Goal: Task Accomplishment & Management: Manage account settings

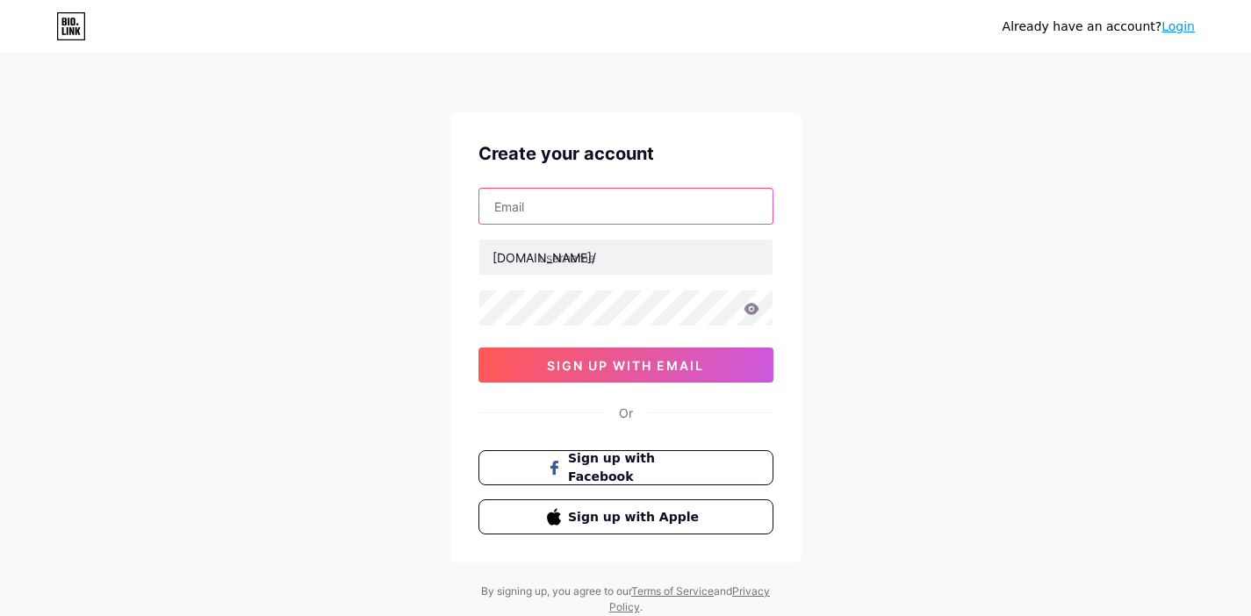
click at [522, 208] on input "text" at bounding box center [625, 206] width 293 height 35
type input "[EMAIL_ADDRESS][DOMAIN_NAME]"
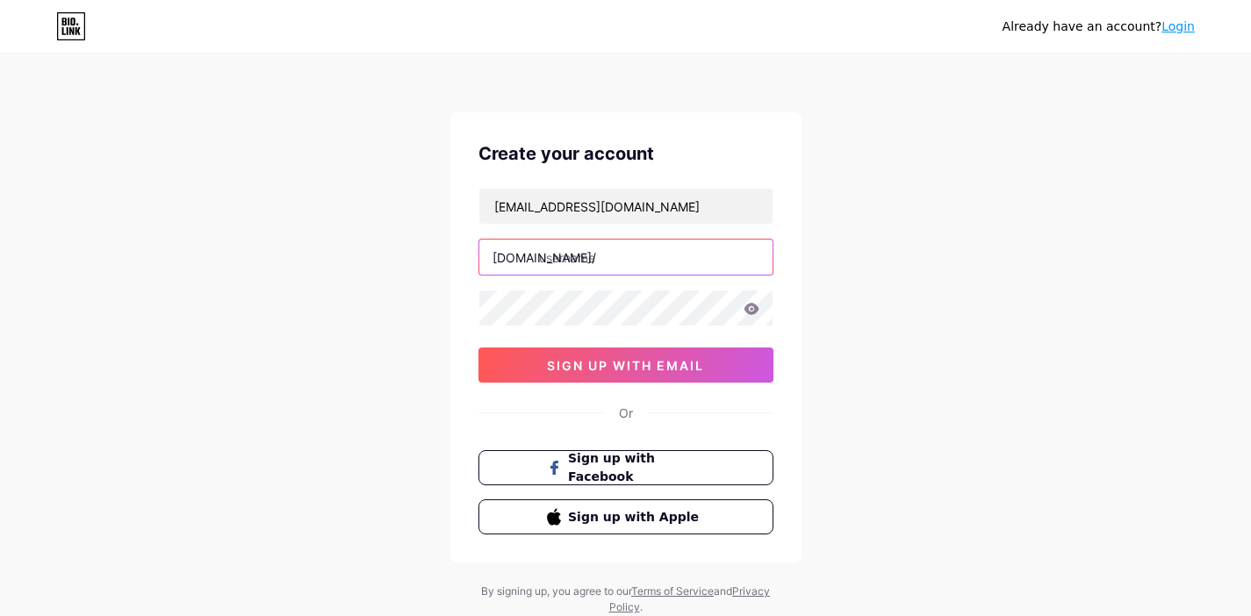
click at [568, 244] on input "text" at bounding box center [625, 257] width 293 height 35
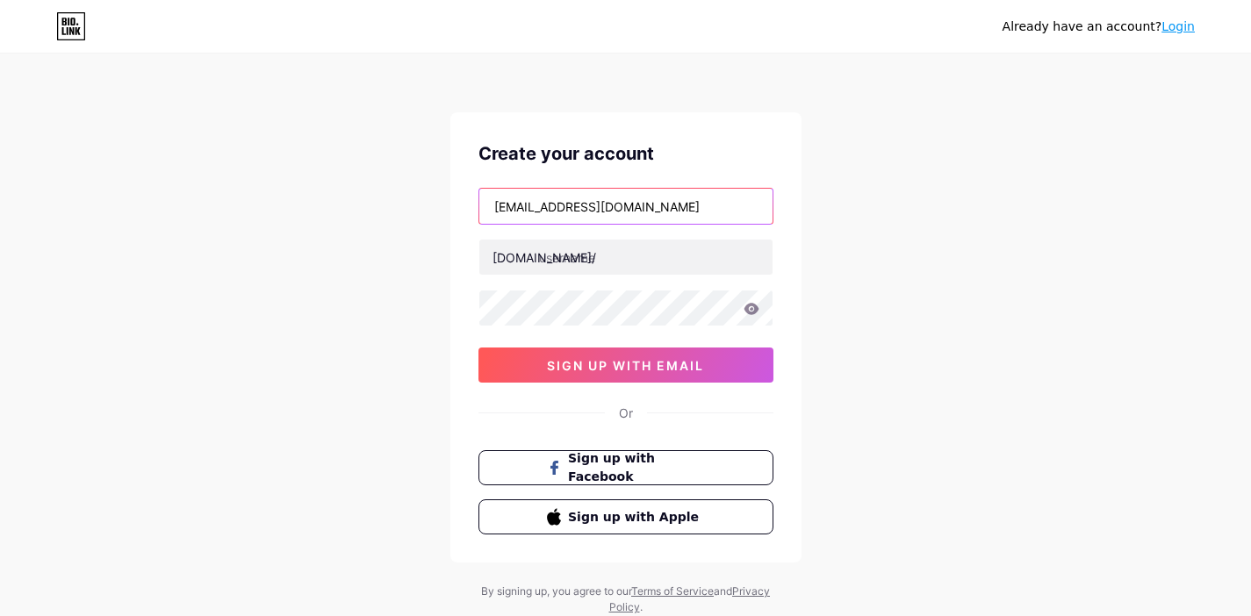
drag, startPoint x: 577, startPoint y: 204, endPoint x: 477, endPoint y: 209, distance: 99.3
click at [478, 209] on div "[EMAIL_ADDRESS][DOMAIN_NAME]" at bounding box center [625, 206] width 295 height 37
click at [492, 250] on div "[DOMAIN_NAME]/" at bounding box center [544, 257] width 104 height 18
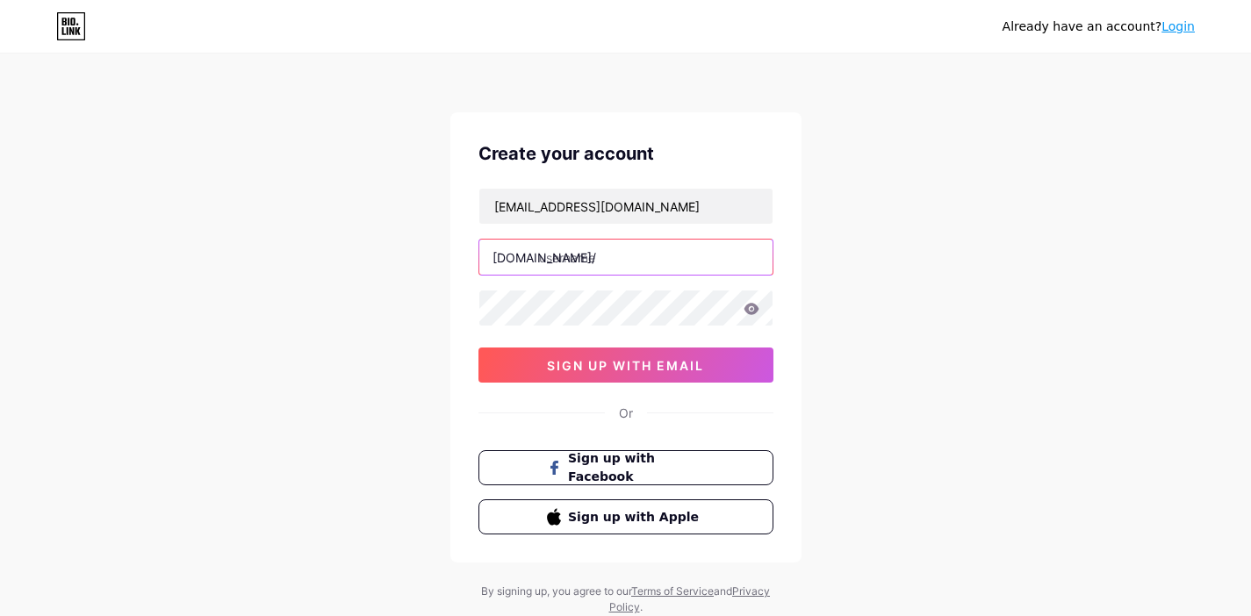
click at [580, 274] on input "text" at bounding box center [625, 257] width 293 height 35
paste input "taspercussion"
type input "taspercussion"
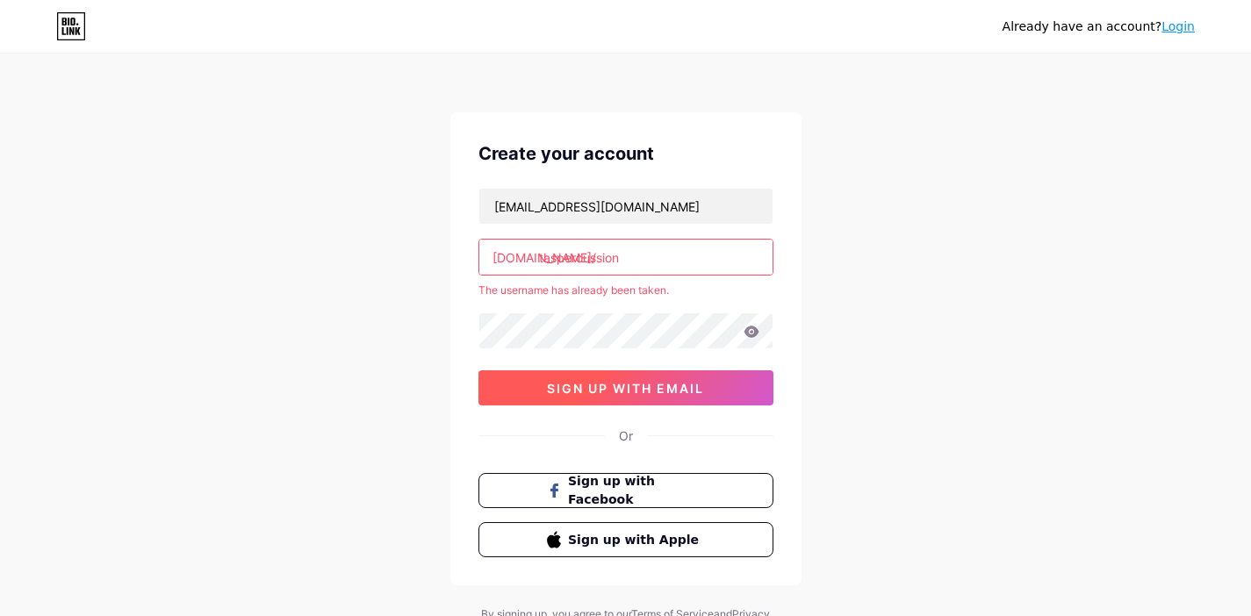
click at [615, 373] on button "sign up with email" at bounding box center [625, 387] width 295 height 35
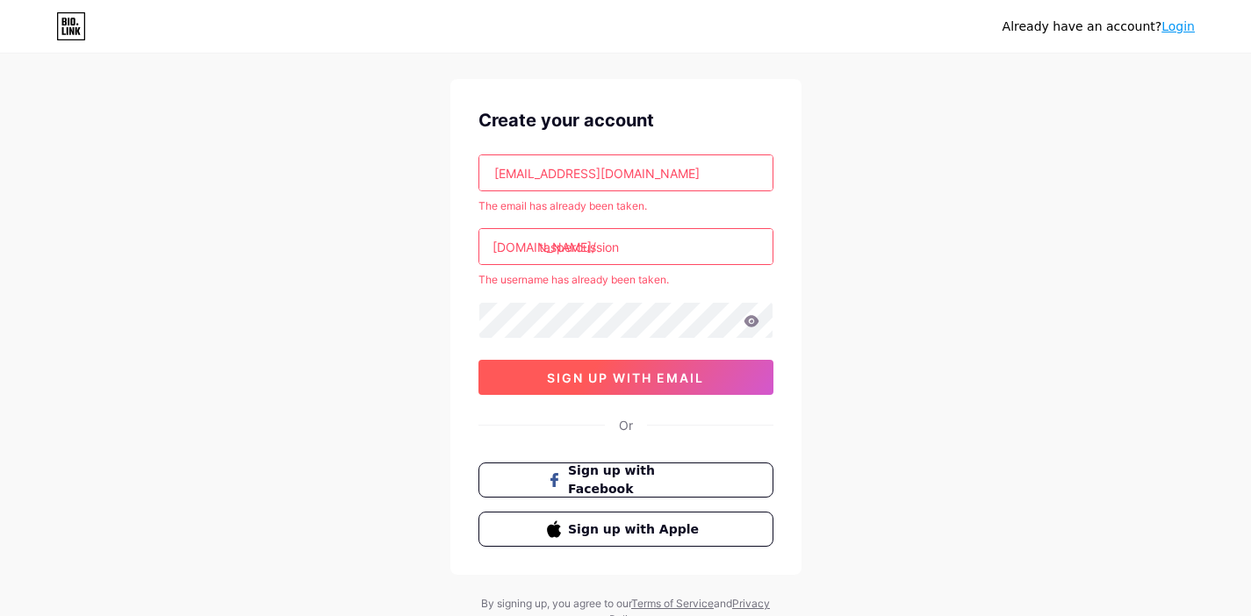
scroll to position [35, 0]
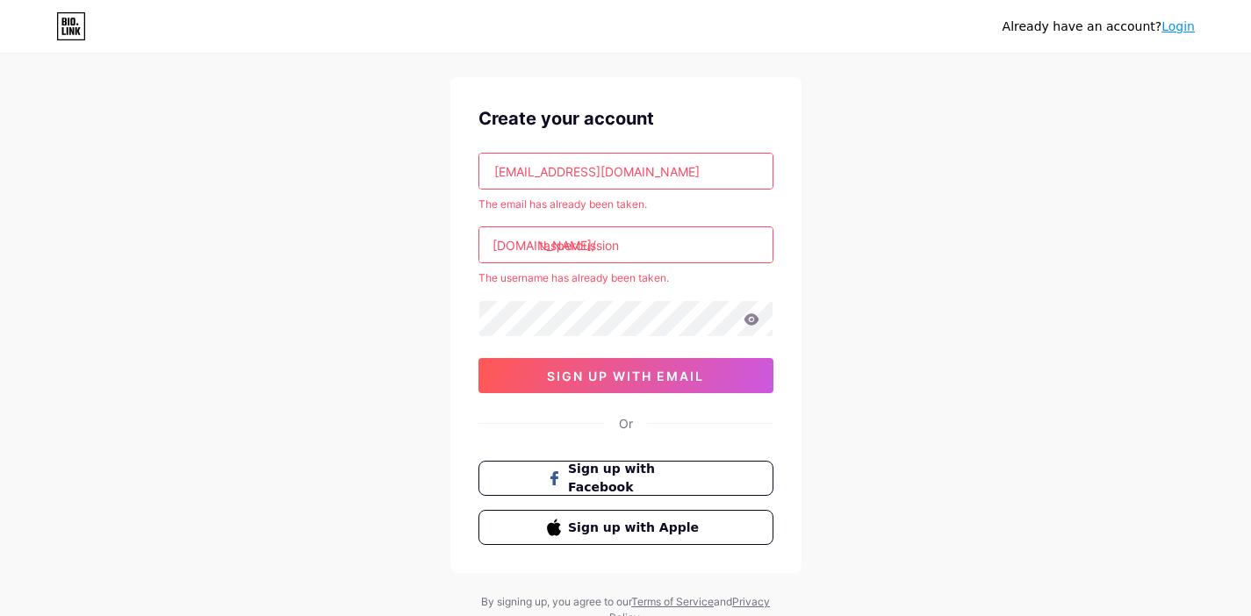
drag, startPoint x: 30, startPoint y: 602, endPoint x: 434, endPoint y: 73, distance: 666.2
click at [434, 73] on div "Already have an account? Login Create your account [EMAIL_ADDRESS][DOMAIN_NAME]…" at bounding box center [625, 323] width 1251 height 717
click at [1180, 13] on div "Already have an account? Login" at bounding box center [1098, 26] width 192 height 28
click at [1179, 18] on div "Already have an account? Login" at bounding box center [1098, 27] width 192 height 18
click at [1175, 23] on link "Login" at bounding box center [1177, 26] width 33 height 14
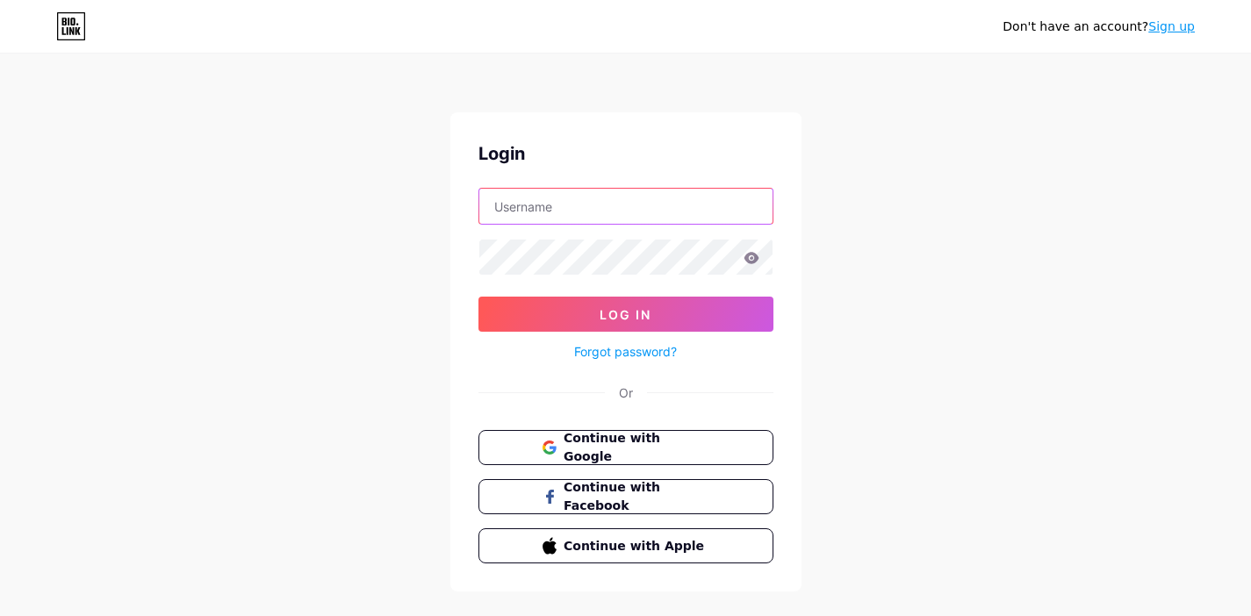
type input "[EMAIL_ADDRESS][DOMAIN_NAME]"
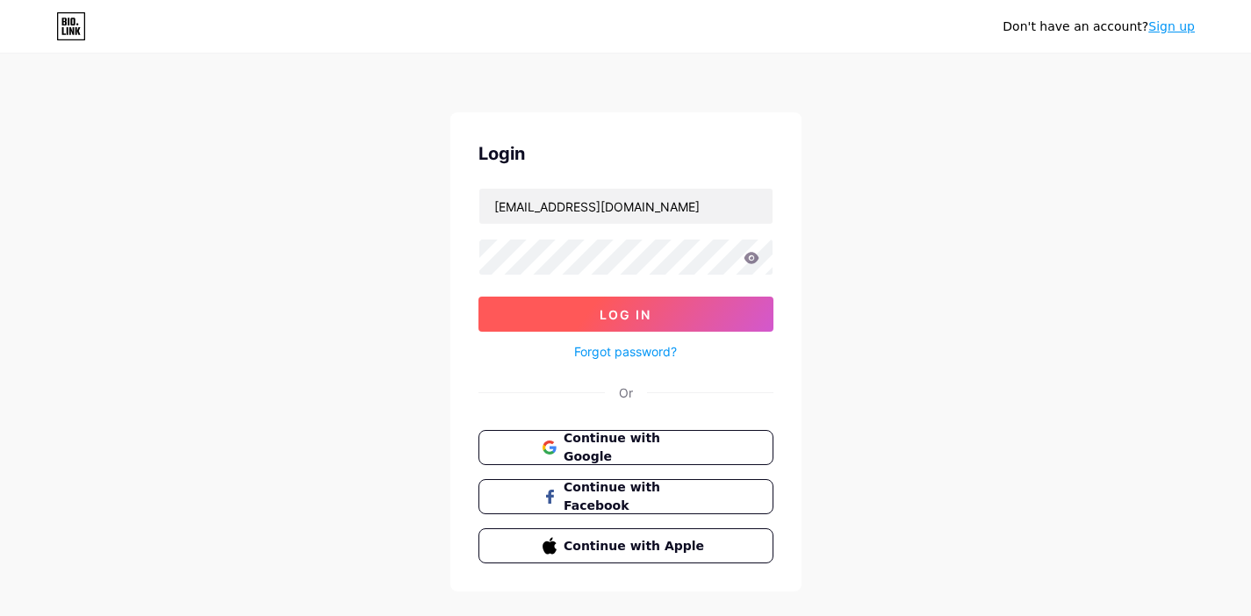
click at [631, 300] on button "Log In" at bounding box center [625, 314] width 295 height 35
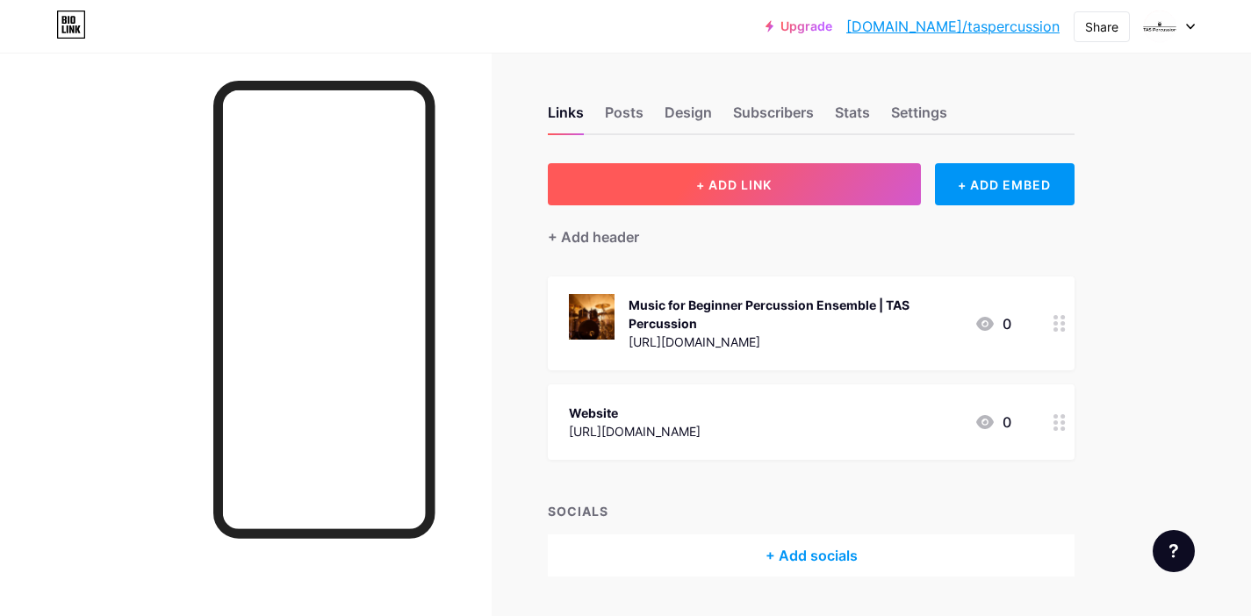
click at [754, 174] on button "+ ADD LINK" at bounding box center [734, 184] width 373 height 42
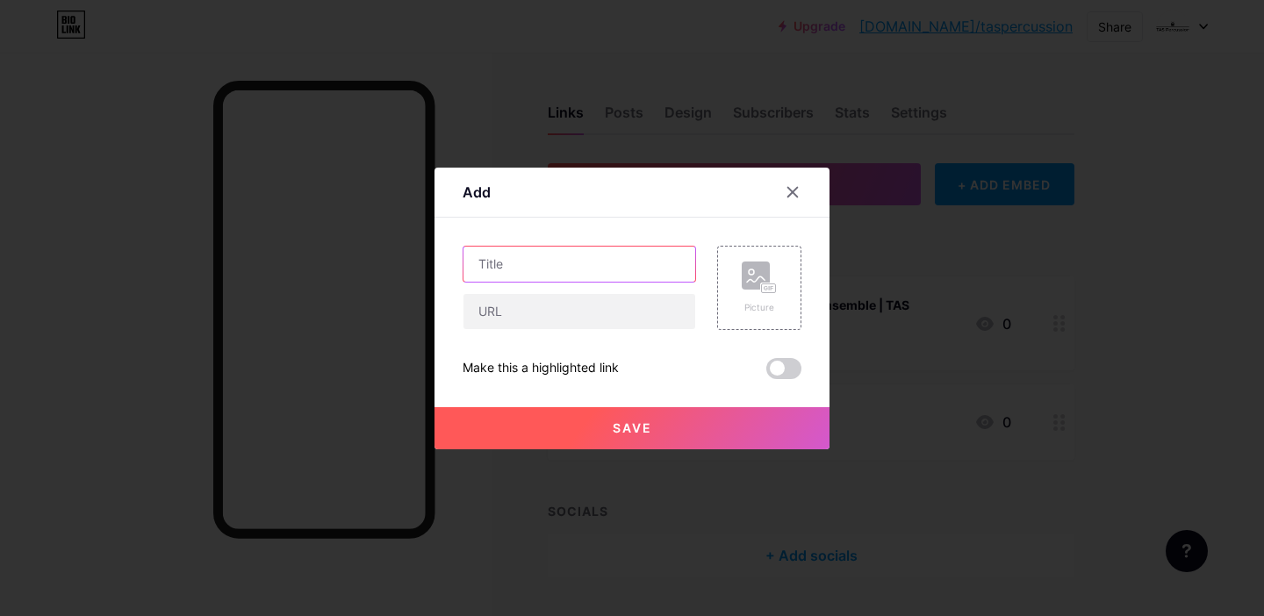
click at [558, 271] on input "text" at bounding box center [579, 264] width 232 height 35
click at [765, 280] on rect at bounding box center [756, 276] width 28 height 28
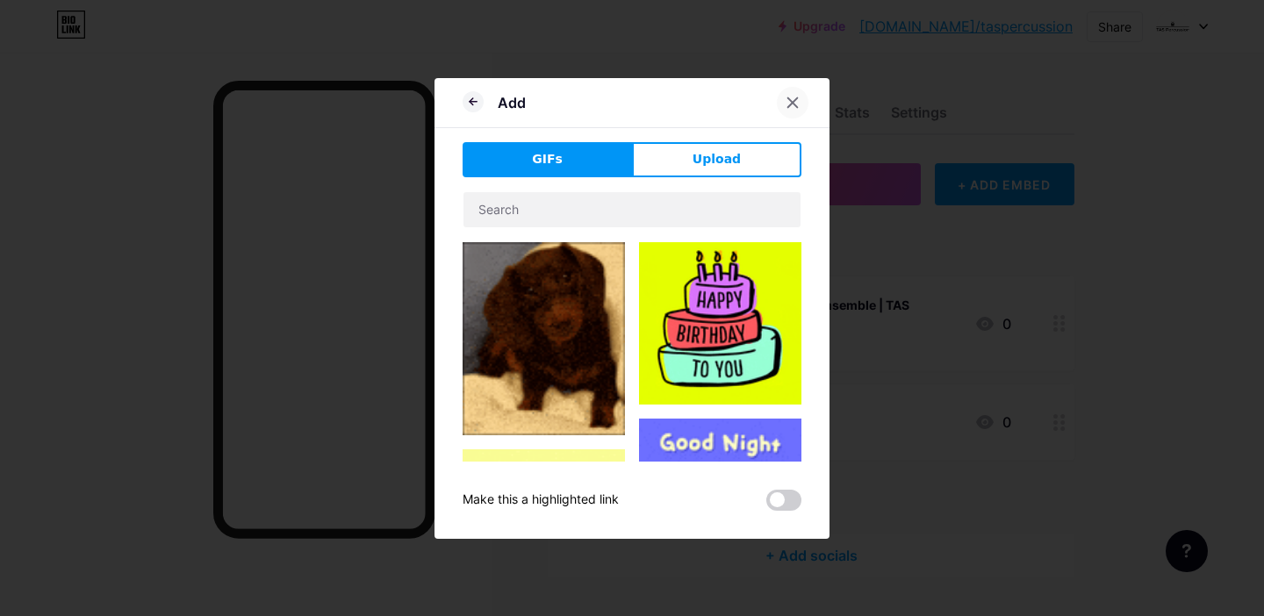
click at [784, 102] on div at bounding box center [793, 103] width 32 height 32
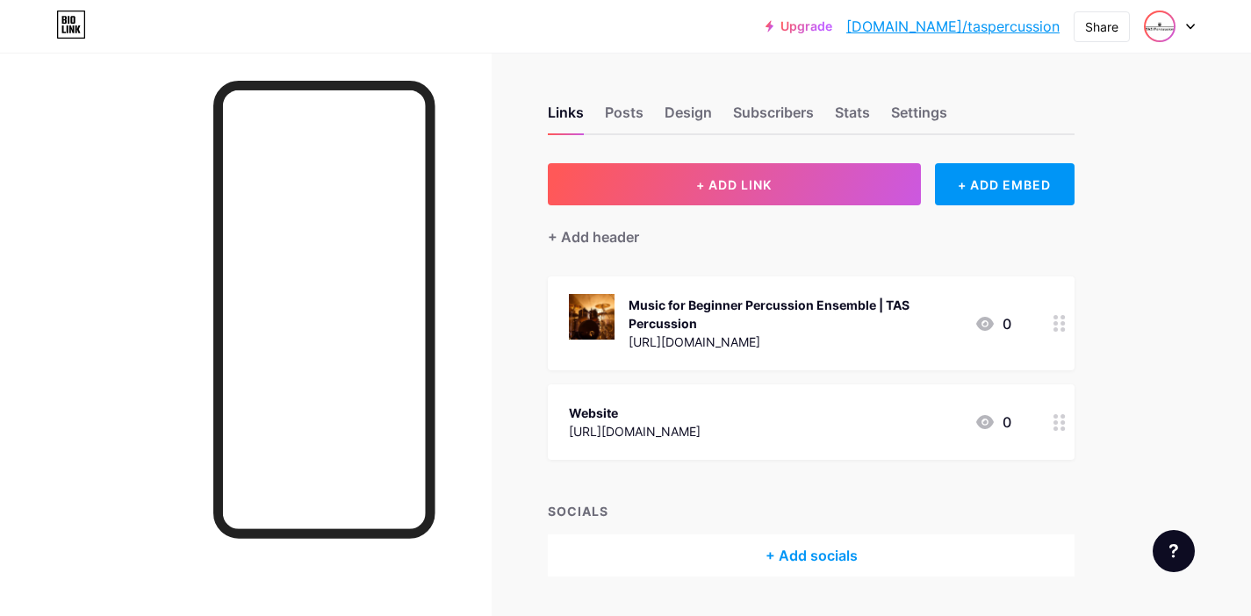
click at [1164, 32] on img at bounding box center [1159, 26] width 28 height 28
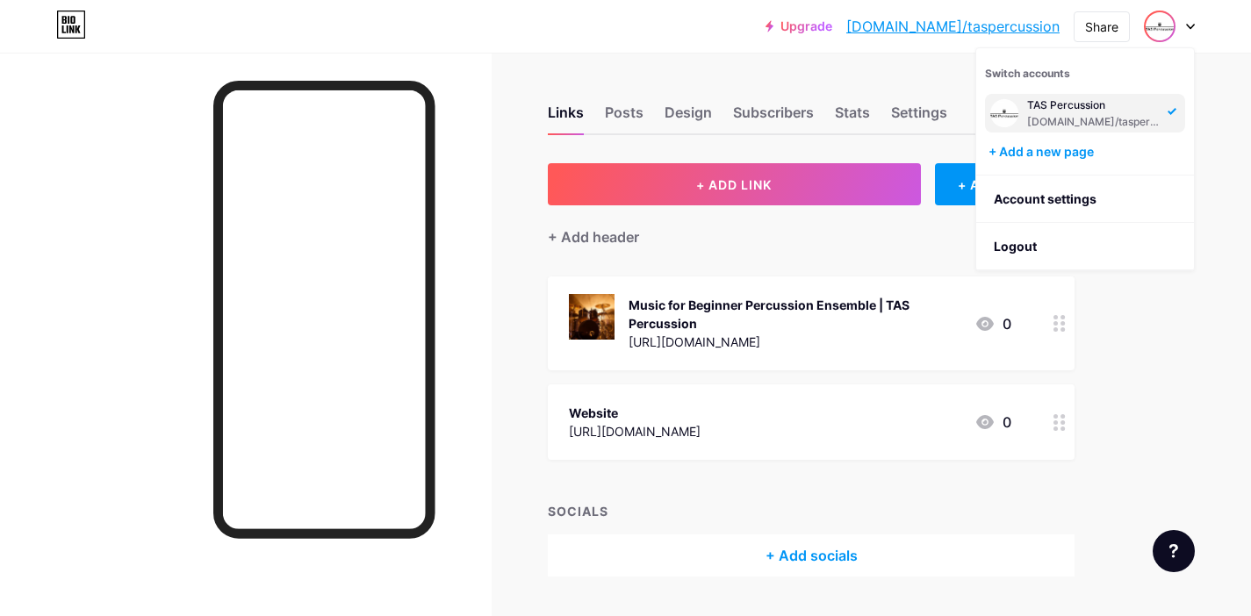
click at [1017, 119] on span at bounding box center [1004, 113] width 28 height 28
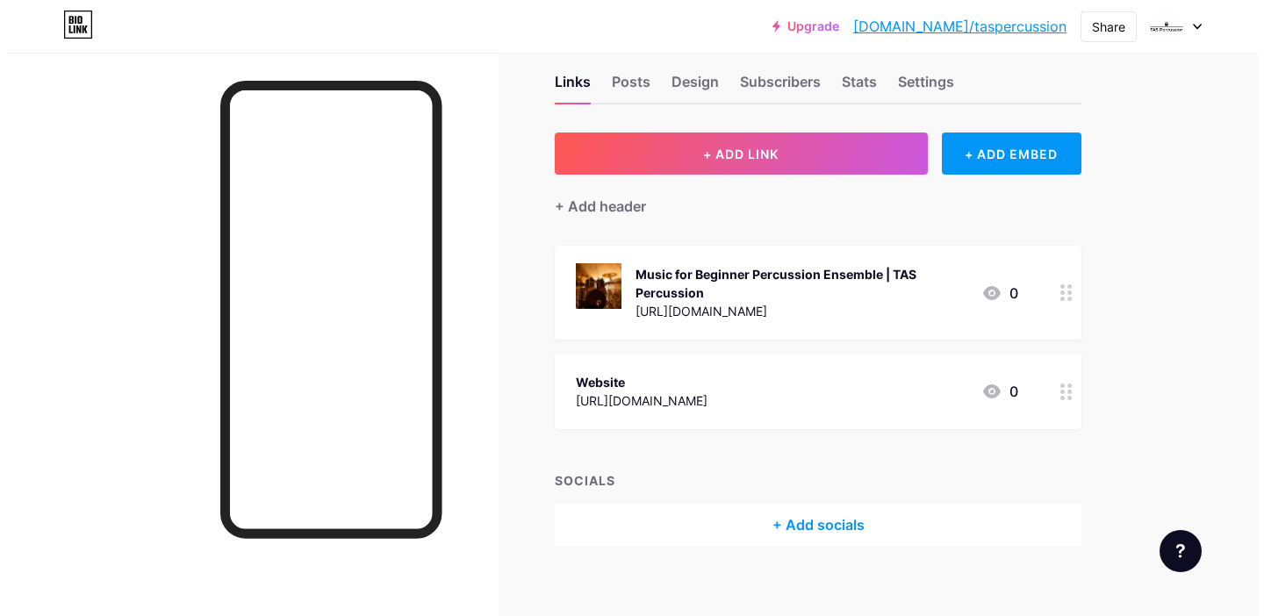
scroll to position [47, 0]
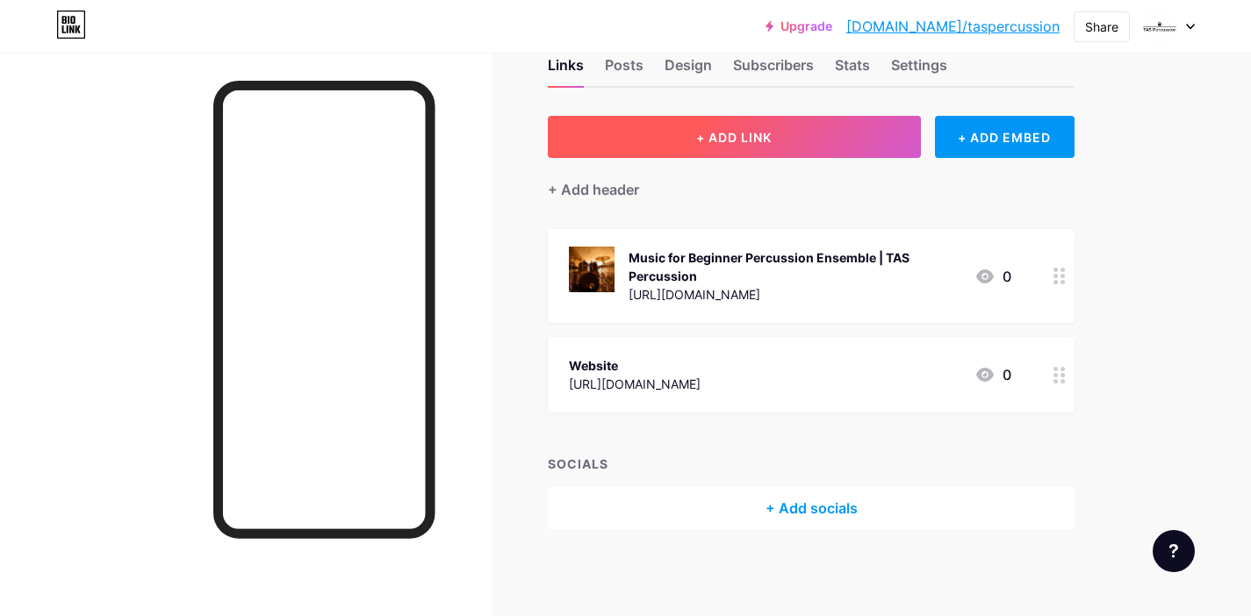
click at [729, 135] on span "+ ADD LINK" at bounding box center [733, 137] width 75 height 15
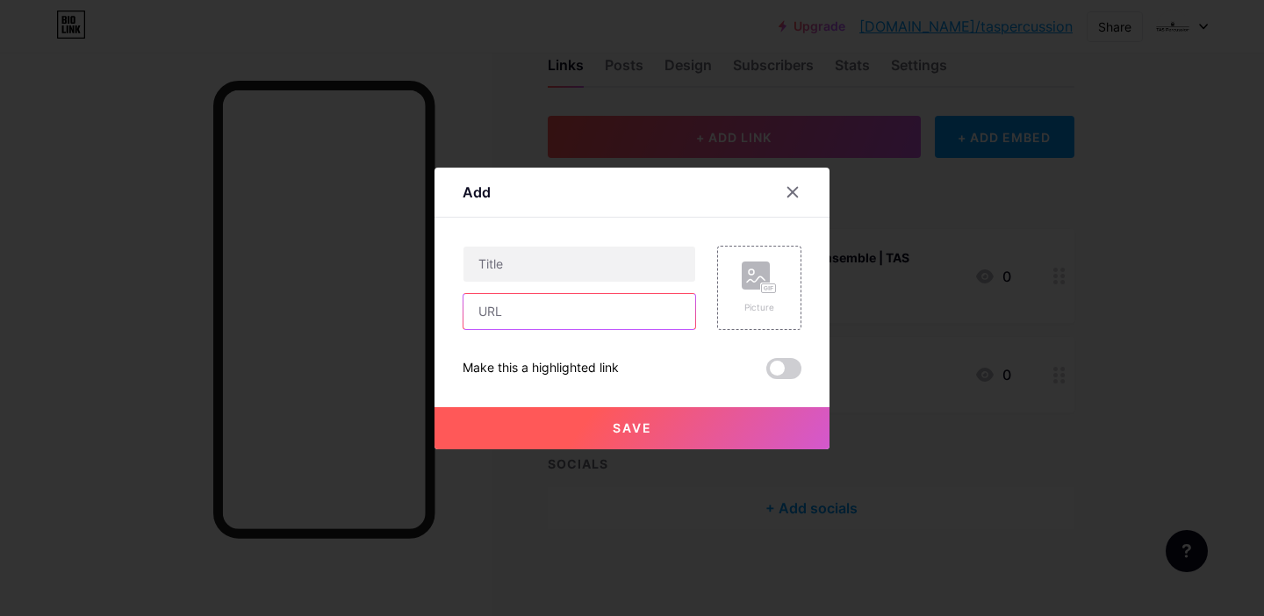
click at [499, 319] on input "text" at bounding box center [579, 311] width 232 height 35
paste input "[URL][DOMAIN_NAME]"
type input "[URL][DOMAIN_NAME]"
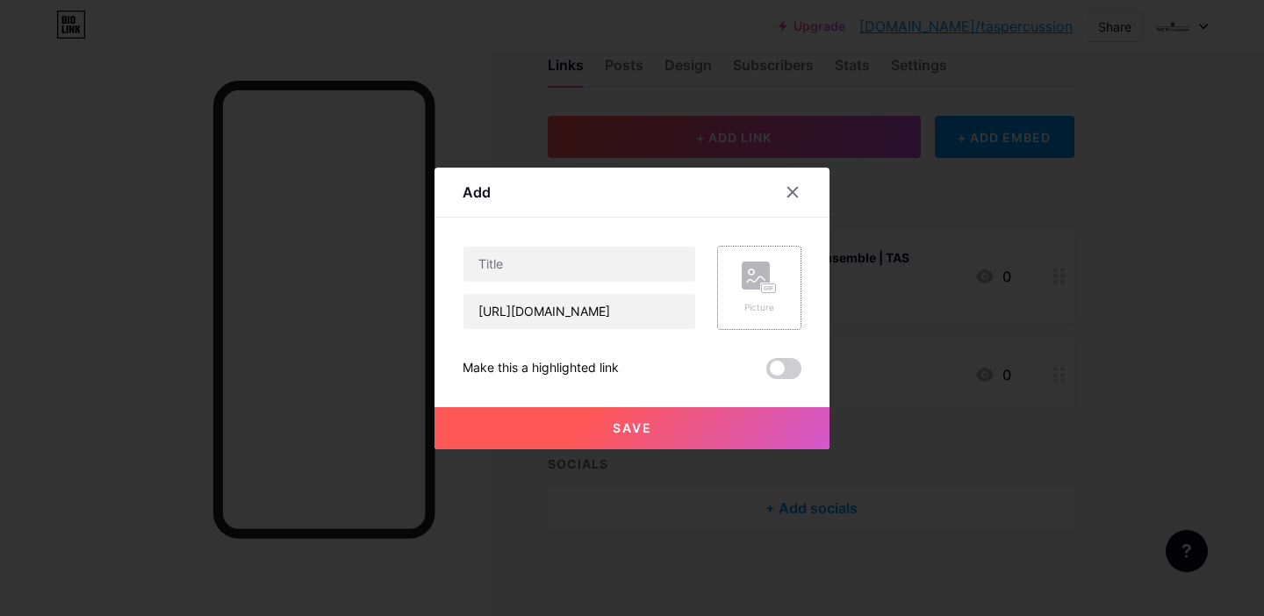
click at [765, 292] on rect at bounding box center [769, 287] width 14 height 9
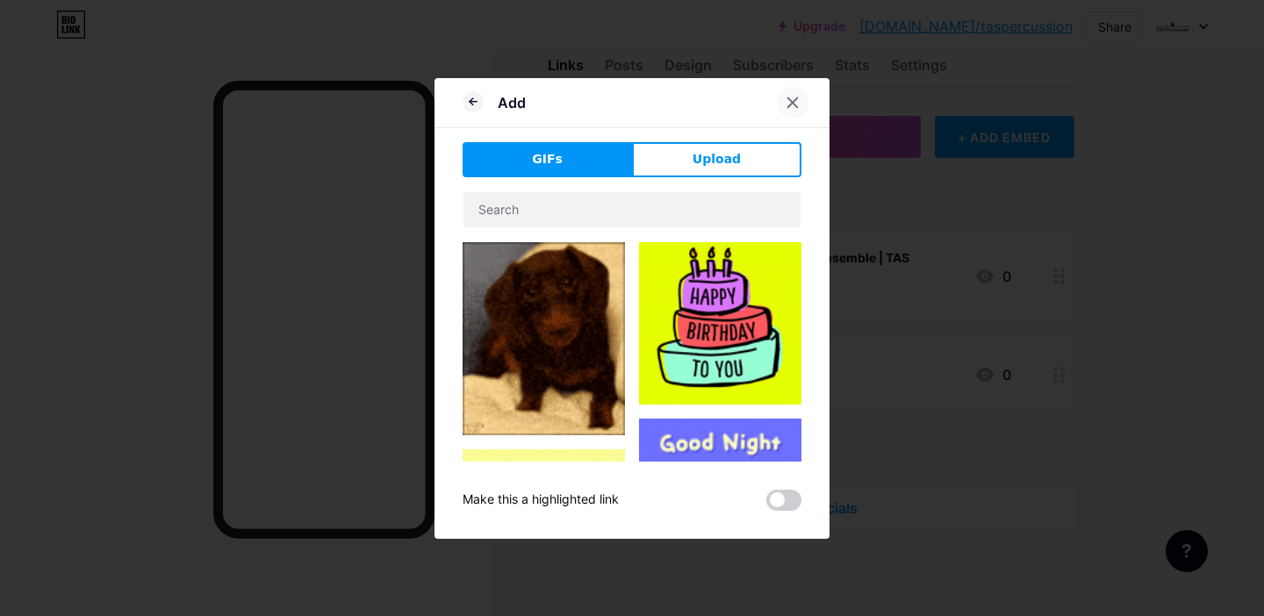
click at [789, 98] on icon at bounding box center [793, 102] width 10 height 10
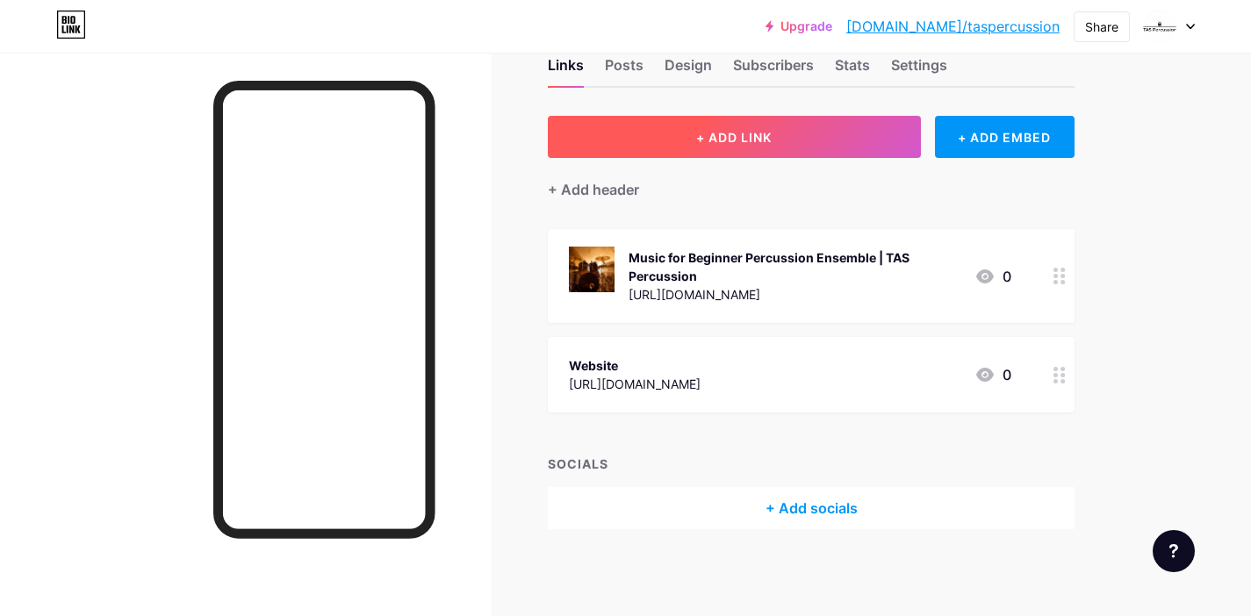
click at [681, 148] on button "+ ADD LINK" at bounding box center [734, 137] width 373 height 42
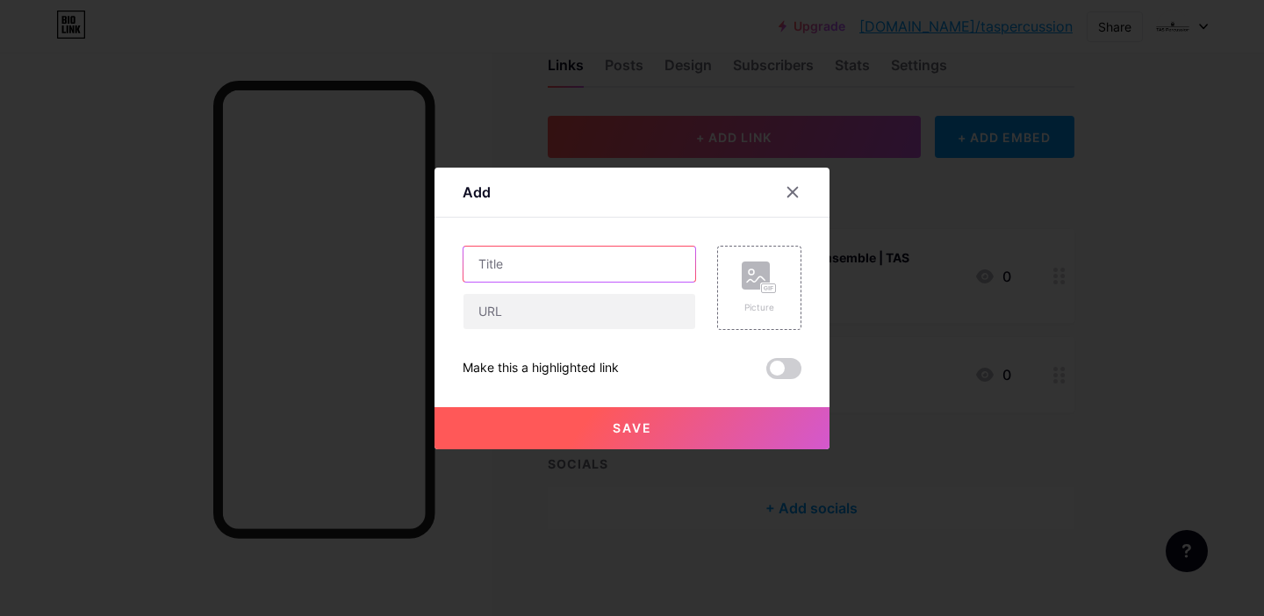
click at [525, 279] on input "text" at bounding box center [579, 264] width 232 height 35
paste input "How to Choose the Best Percussion Ensemble Pieces for Your Group"
type input "How to Choose the Best Percussion Ensemble Pieces for Your Group"
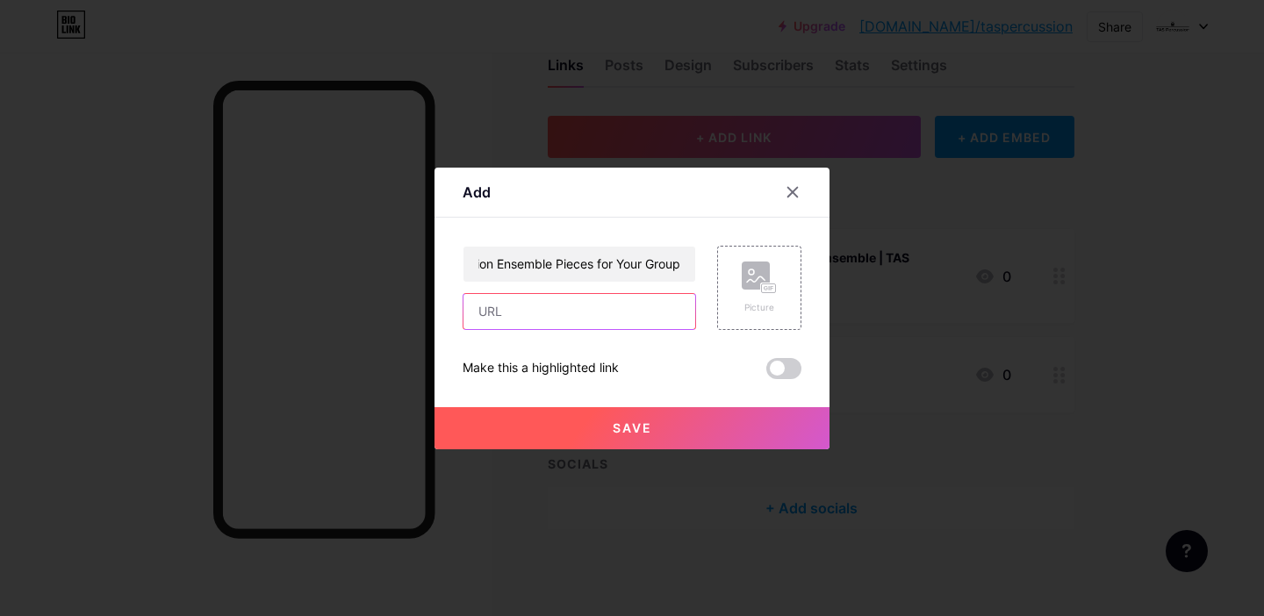
scroll to position [0, 0]
click at [558, 313] on input "text" at bounding box center [579, 311] width 232 height 35
paste input "[URL][DOMAIN_NAME]"
type input "[URL][DOMAIN_NAME]"
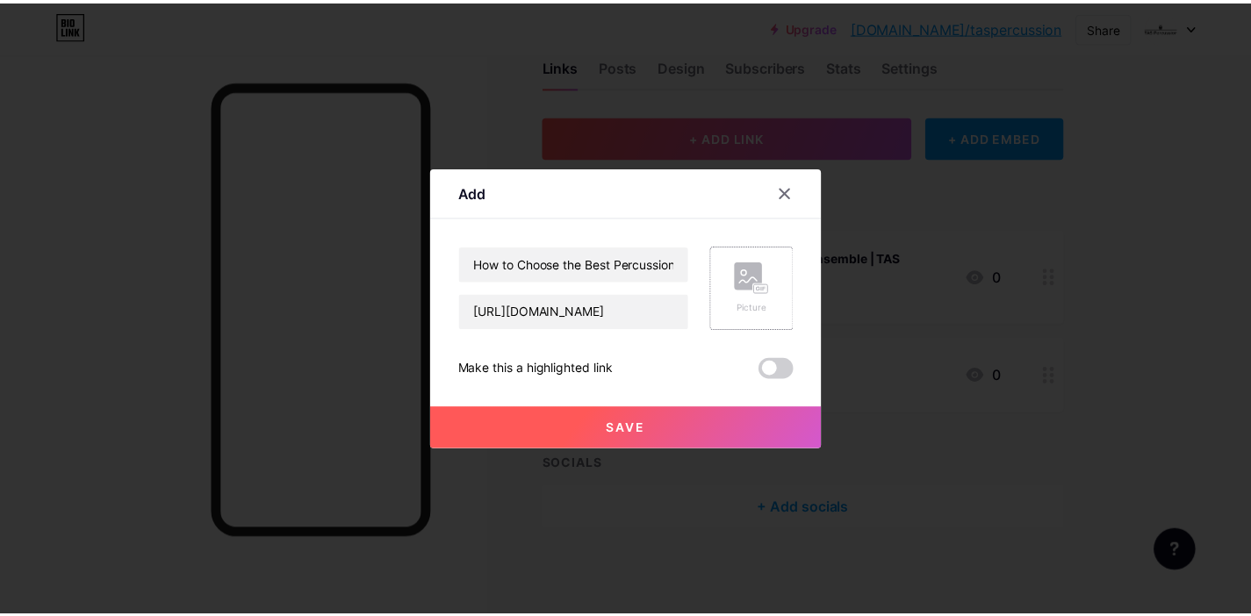
scroll to position [0, 0]
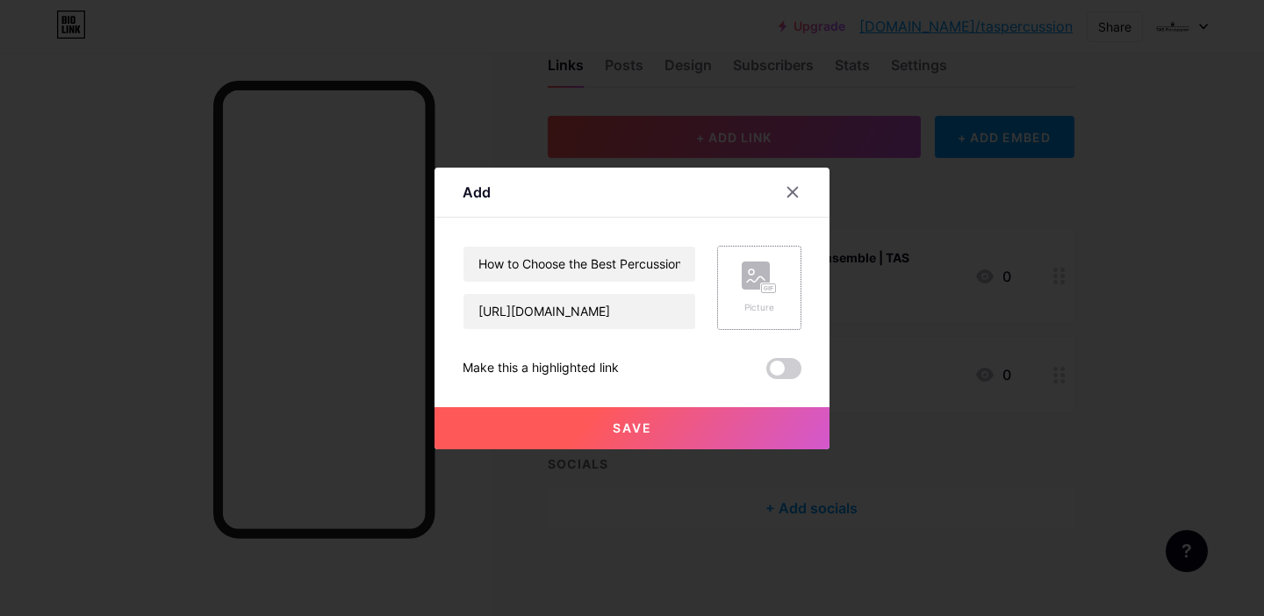
click at [763, 288] on rect at bounding box center [769, 287] width 14 height 9
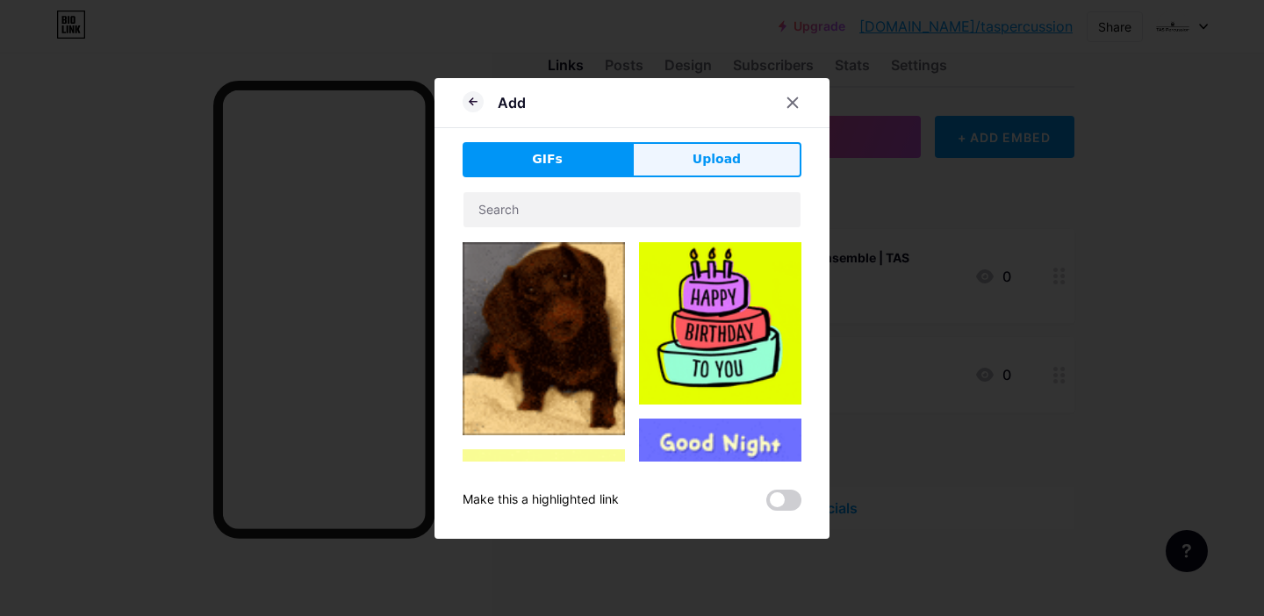
click at [696, 153] on span "Upload" at bounding box center [716, 159] width 48 height 18
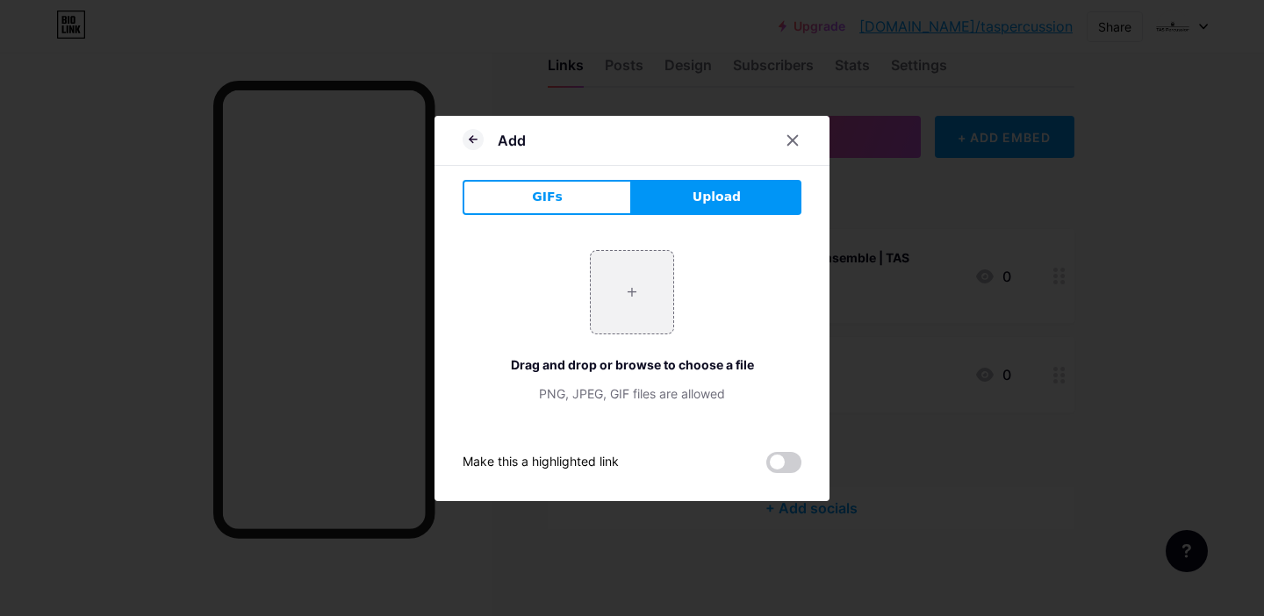
click at [702, 197] on span "Upload" at bounding box center [716, 197] width 48 height 18
click at [629, 289] on input "file" at bounding box center [632, 292] width 82 height 82
type input "C:\fakepath\drums-drumsticks.jpg"
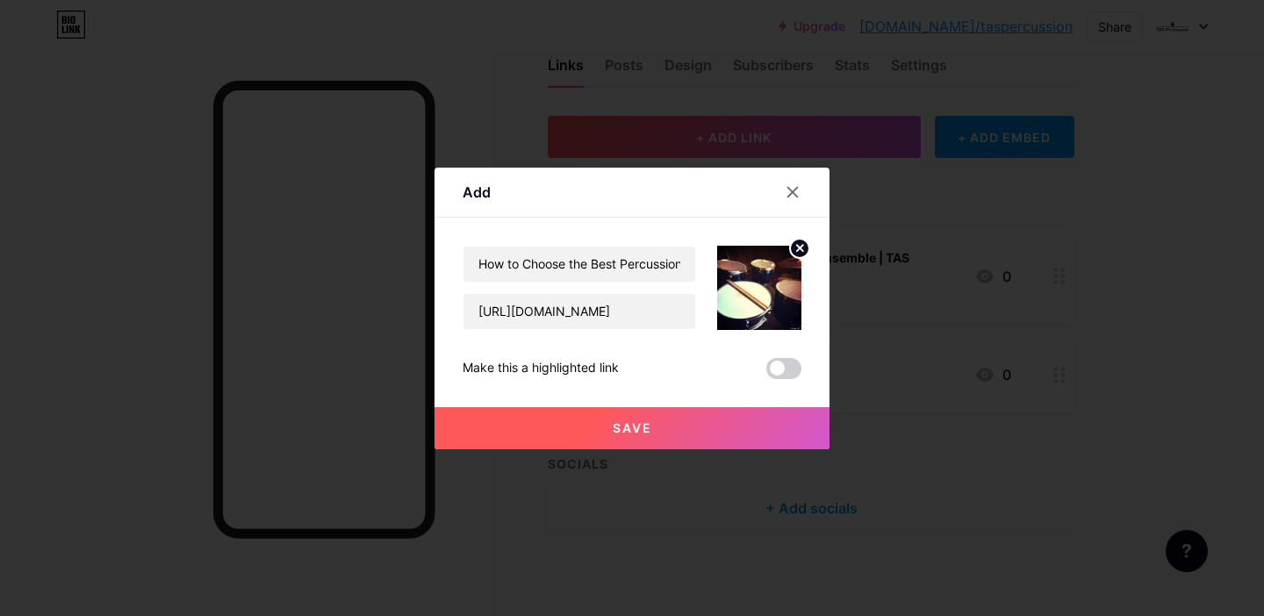
click at [805, 346] on div "Add Content YouTube Play YouTube video without leaving your page. ADD Vimeo Pla…" at bounding box center [631, 309] width 395 height 282
click at [788, 360] on span at bounding box center [783, 368] width 35 height 21
click at [766, 373] on input "checkbox" at bounding box center [766, 373] width 0 height 0
click at [631, 425] on span "Save" at bounding box center [632, 427] width 39 height 15
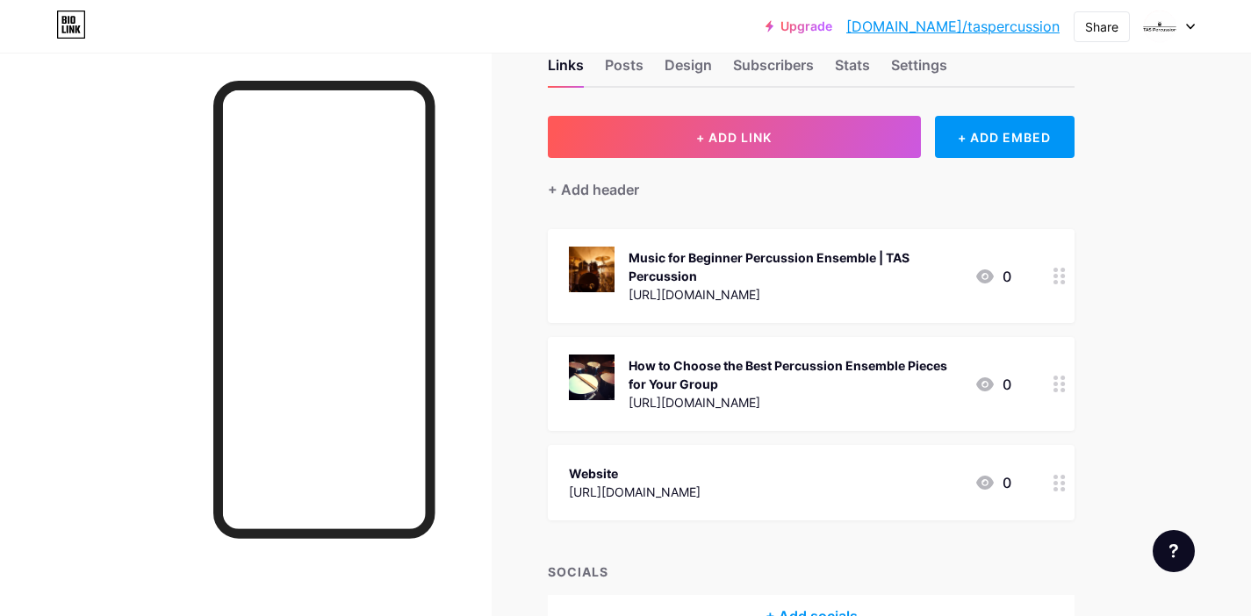
click at [891, 366] on div "How to Choose the Best Percussion Ensemble Pieces for Your Group" at bounding box center [794, 374] width 332 height 37
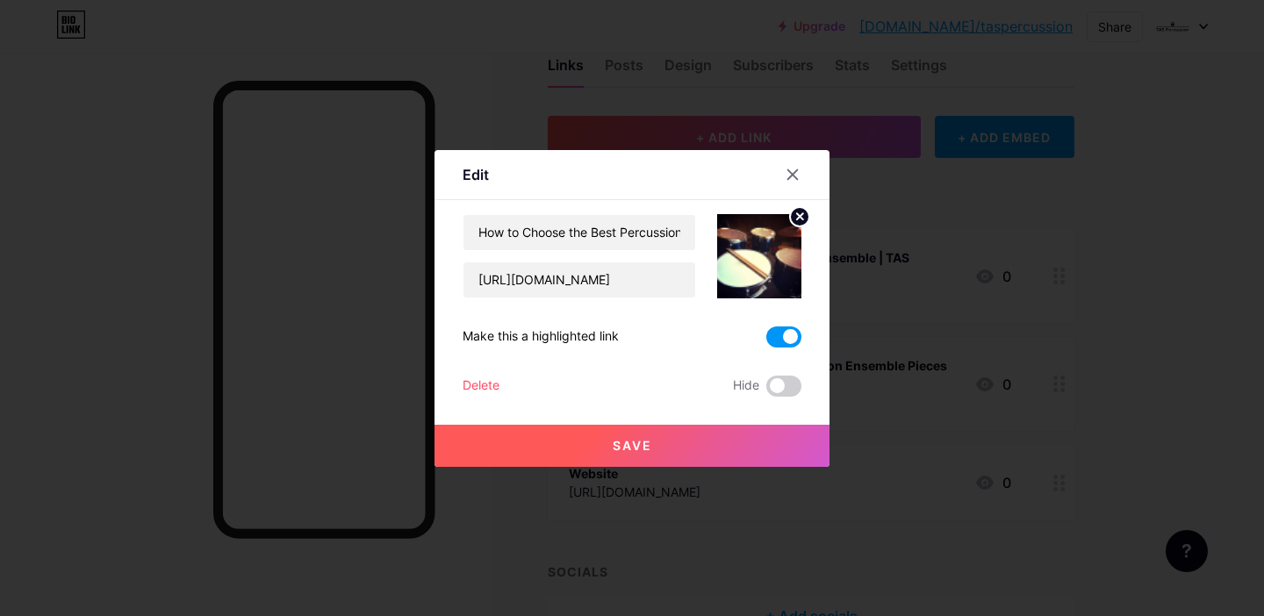
click at [526, 65] on div at bounding box center [632, 308] width 1264 height 616
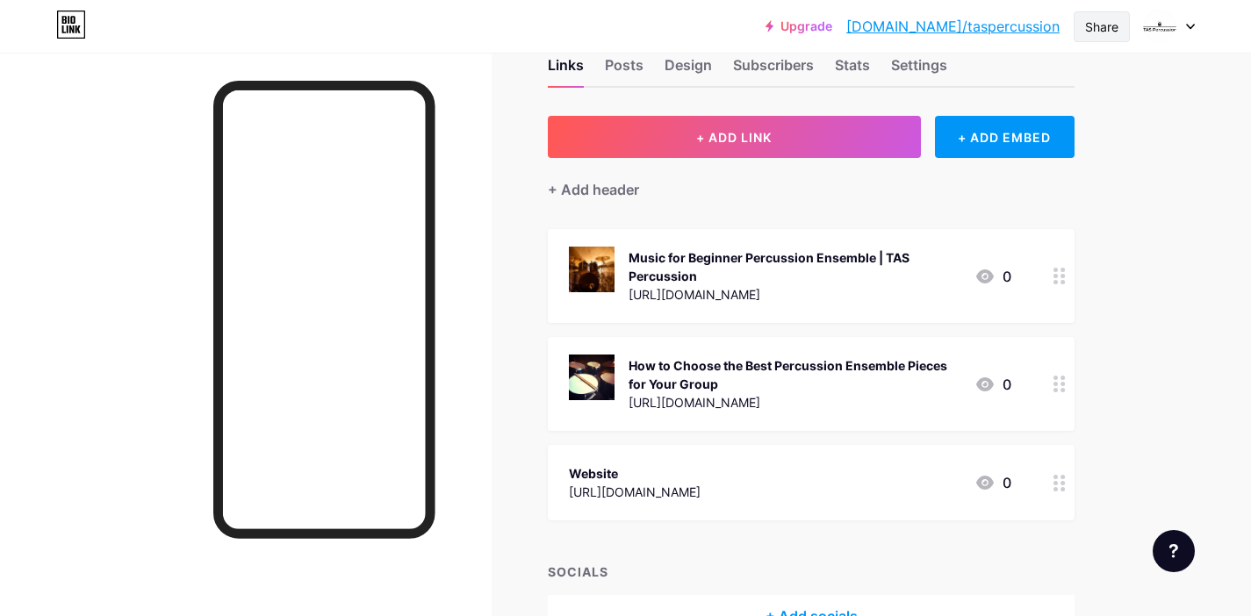
click at [1099, 23] on div "Share" at bounding box center [1101, 27] width 33 height 18
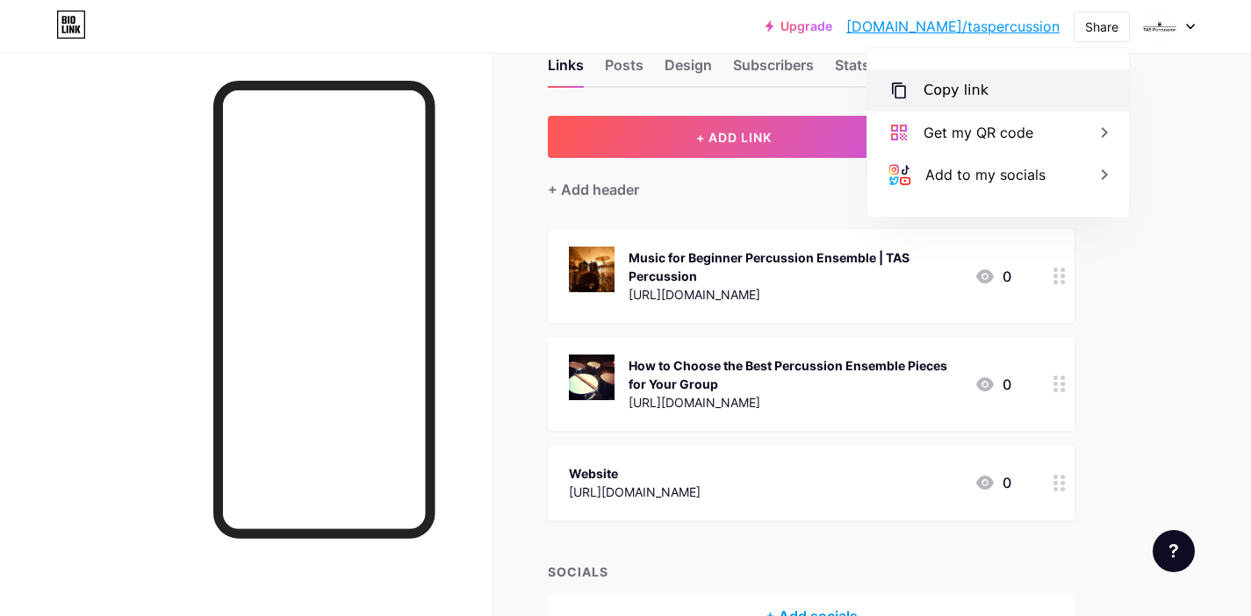
click at [979, 86] on div "Copy link" at bounding box center [955, 90] width 65 height 21
